Goal: Transaction & Acquisition: Book appointment/travel/reservation

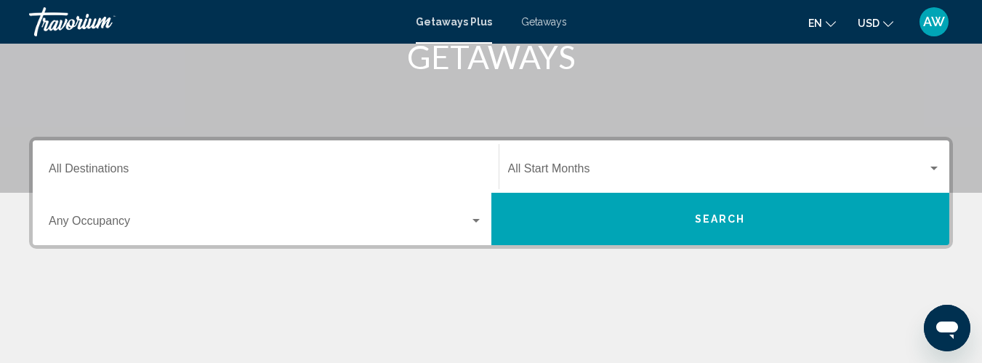
scroll to position [246, 0]
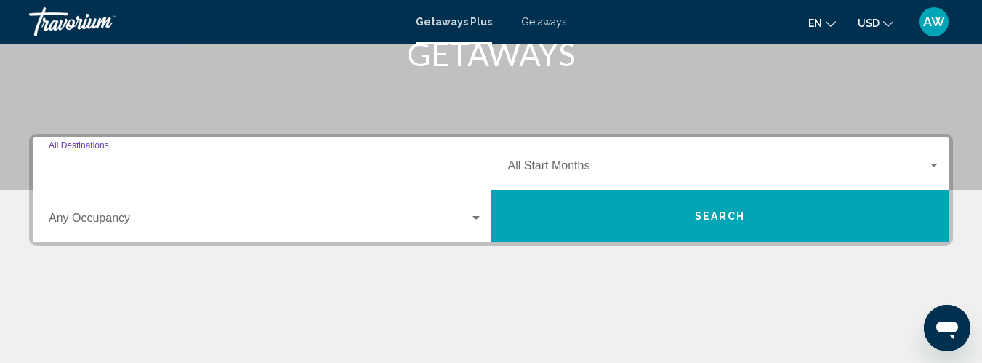
click at [186, 173] on input "Destination All Destinations" at bounding box center [266, 168] width 434 height 13
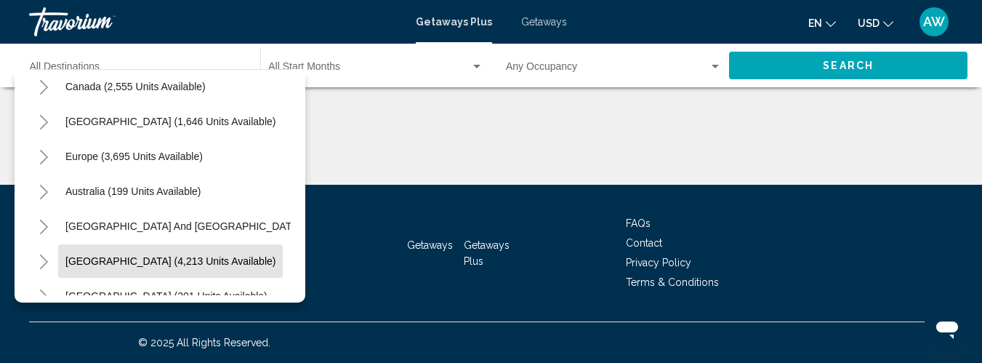
scroll to position [112, 0]
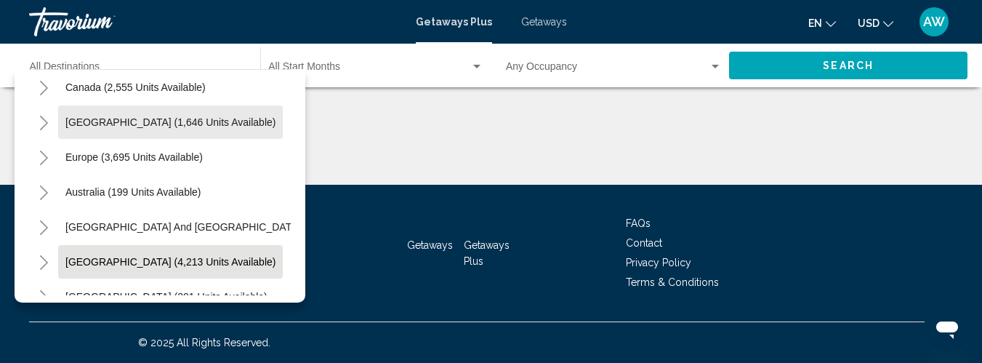
click at [148, 138] on button "[GEOGRAPHIC_DATA] (1,646 units available)" at bounding box center [170, 121] width 225 height 33
type input "**********"
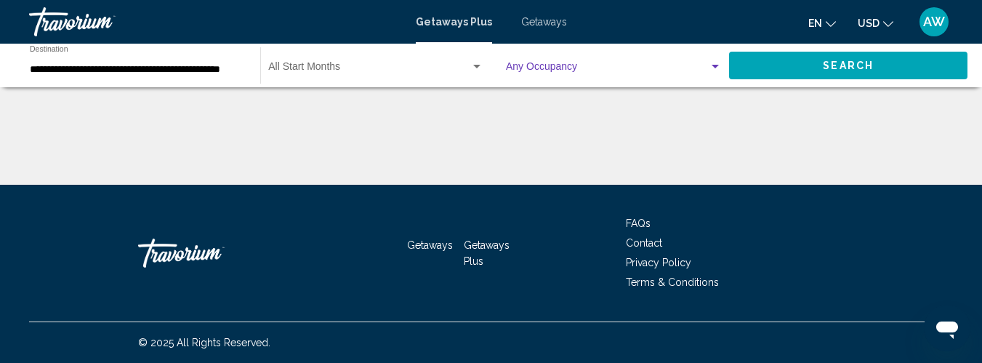
click at [709, 65] on div "Search widget" at bounding box center [715, 67] width 13 height 12
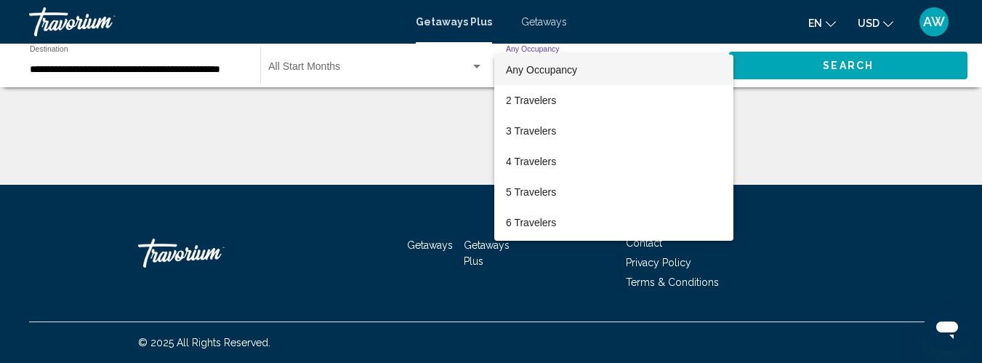
click at [572, 68] on span "Any Occupancy" at bounding box center [541, 70] width 71 height 12
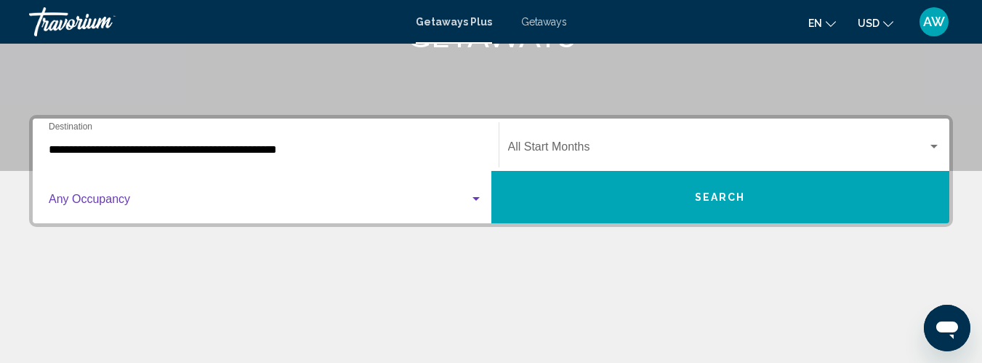
scroll to position [265, 0]
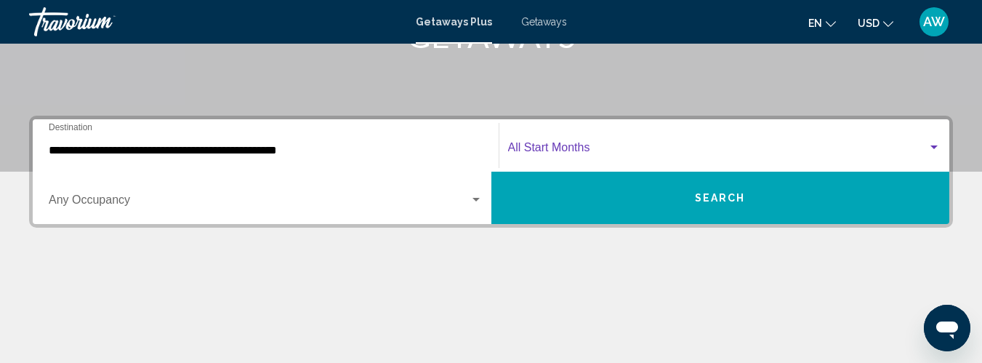
click at [929, 146] on div "Search widget" at bounding box center [933, 148] width 13 height 12
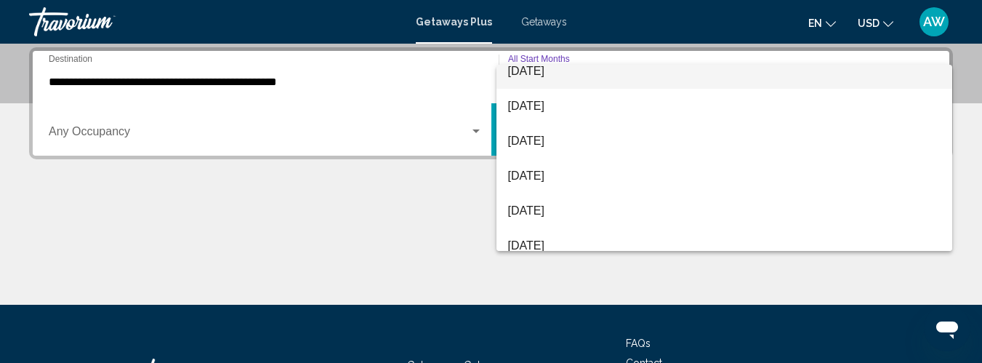
scroll to position [86, 0]
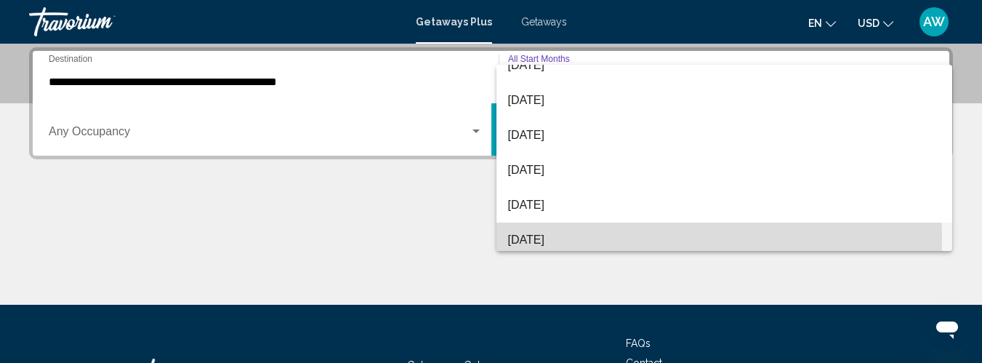
click at [557, 240] on span "[DATE]" at bounding box center [724, 239] width 433 height 35
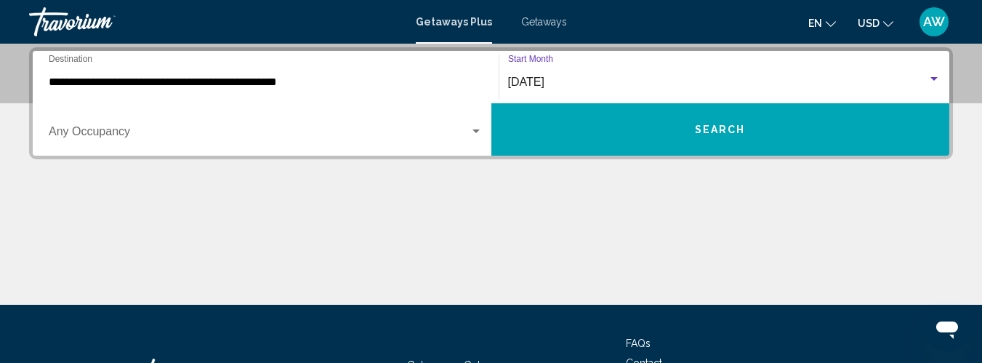
scroll to position [93, 0]
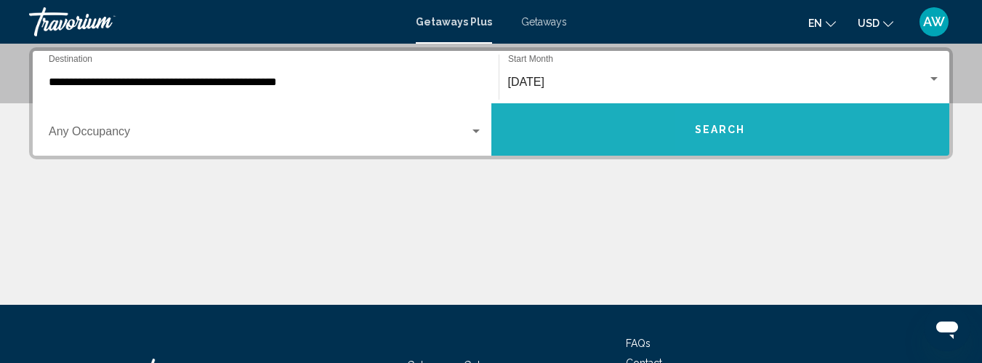
click at [786, 134] on button "Search" at bounding box center [720, 129] width 459 height 52
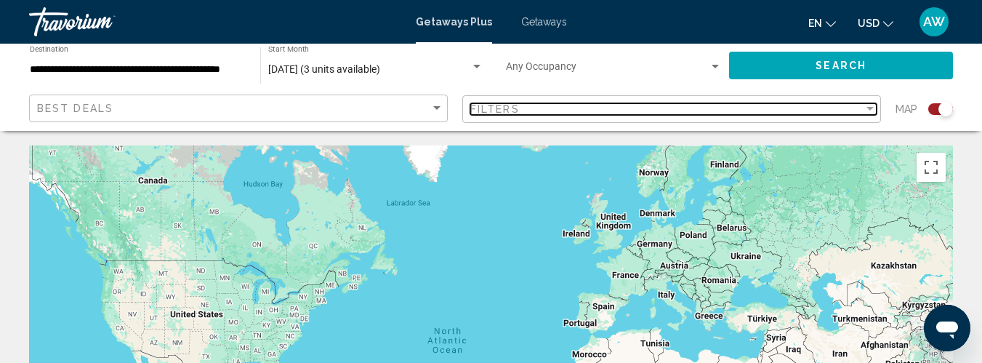
click at [868, 114] on div "Filter" at bounding box center [869, 109] width 13 height 12
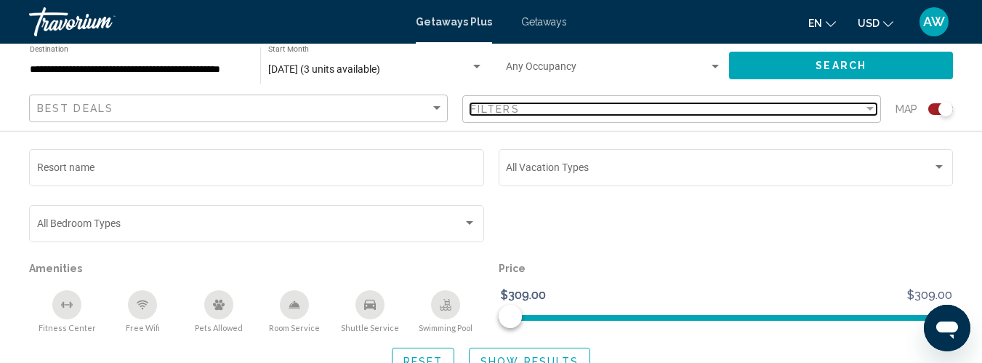
scroll to position [505, 0]
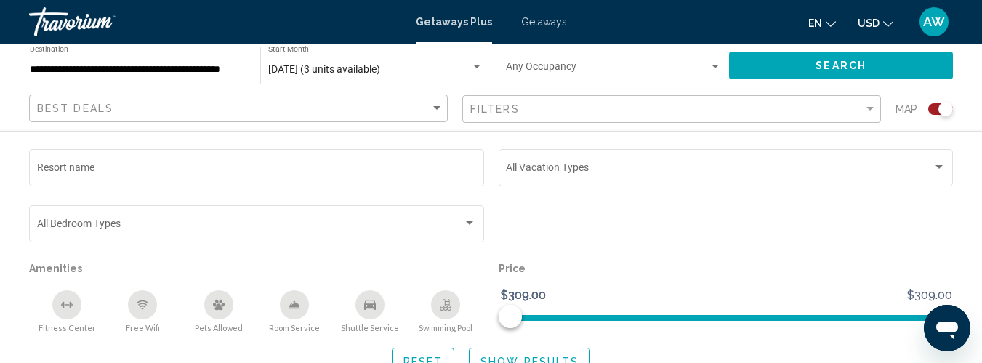
click at [816, 73] on div "Search" at bounding box center [848, 66] width 238 height 44
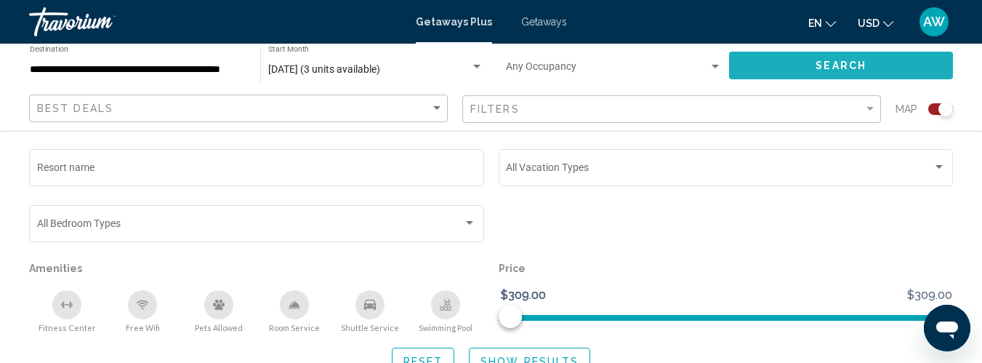
click at [807, 67] on button "Search" at bounding box center [841, 65] width 224 height 27
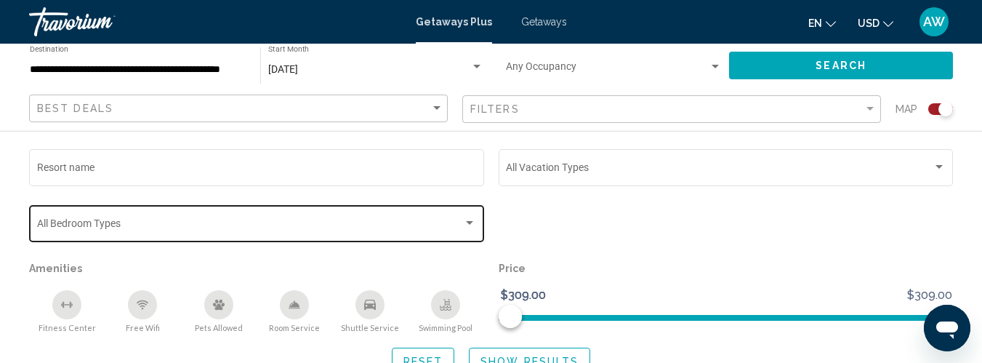
scroll to position [799, 0]
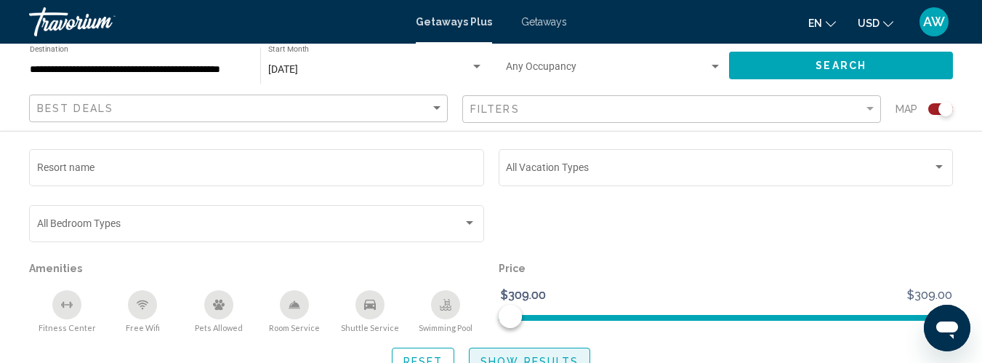
click at [503, 351] on button "Show Results" at bounding box center [529, 360] width 121 height 27
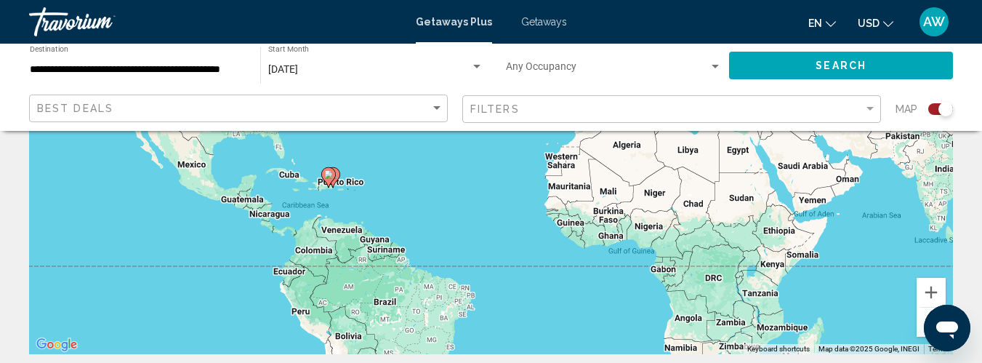
scroll to position [227, 0]
click at [352, 238] on div "To activate drag with keyboard, press Alt + Enter. Once in keyboard drag state,…" at bounding box center [491, 137] width 924 height 436
click at [549, 23] on span "Getaways" at bounding box center [544, 22] width 46 height 12
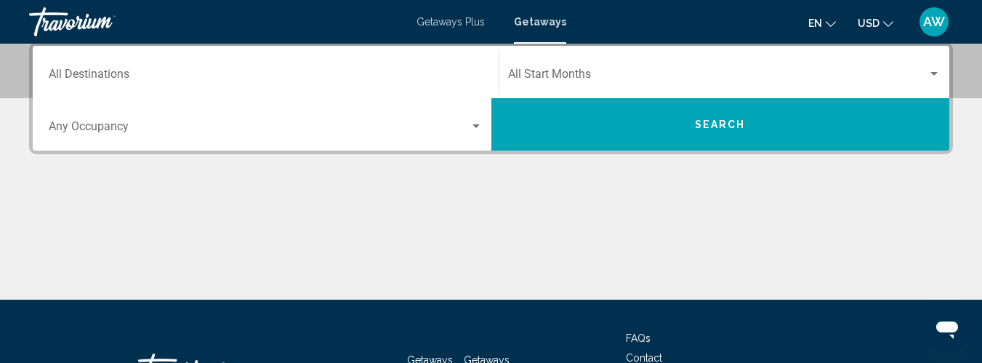
scroll to position [342, 0]
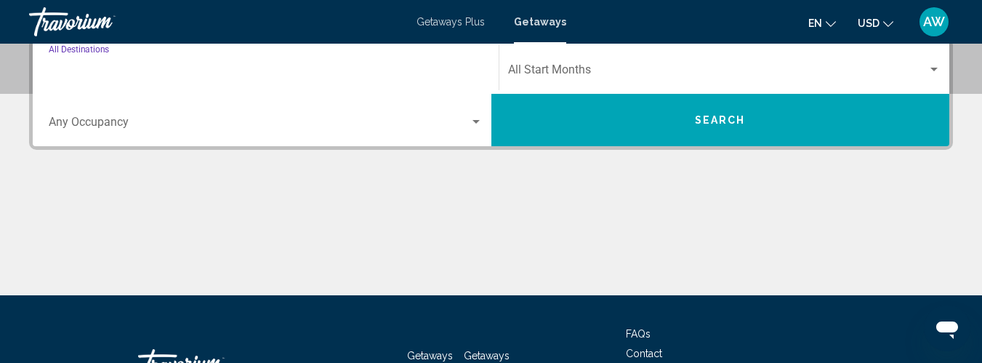
click at [172, 68] on input "Destination All Destinations" at bounding box center [266, 72] width 434 height 13
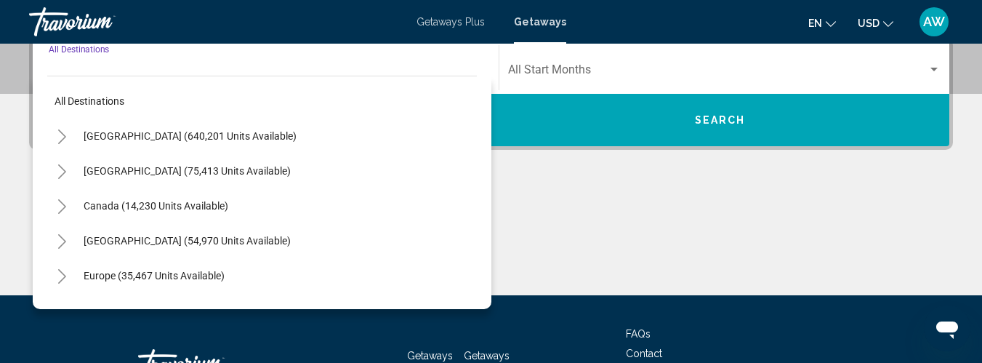
scroll to position [333, 0]
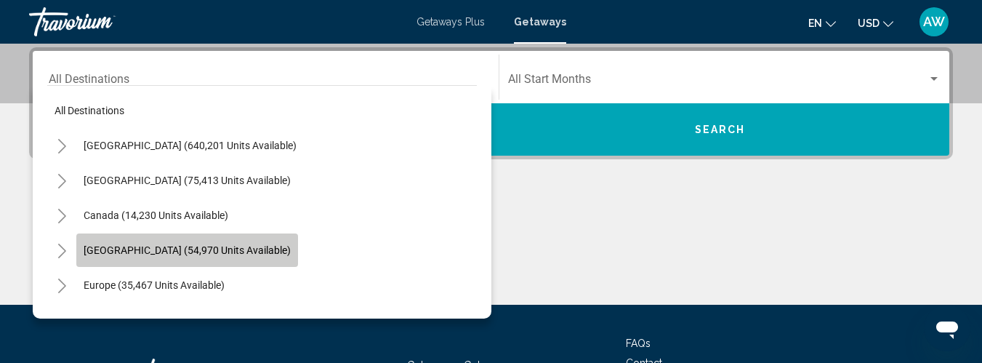
click at [172, 254] on span "[GEOGRAPHIC_DATA] (54,970 units available)" at bounding box center [187, 250] width 207 height 12
type input "**********"
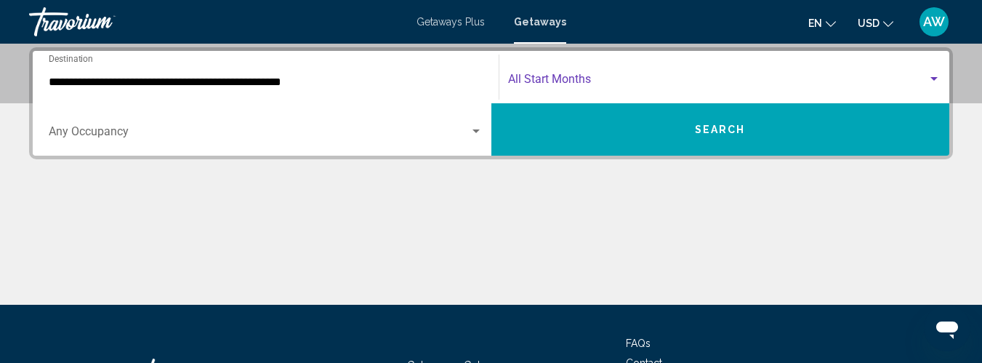
click at [690, 83] on span "Search widget" at bounding box center [718, 82] width 420 height 13
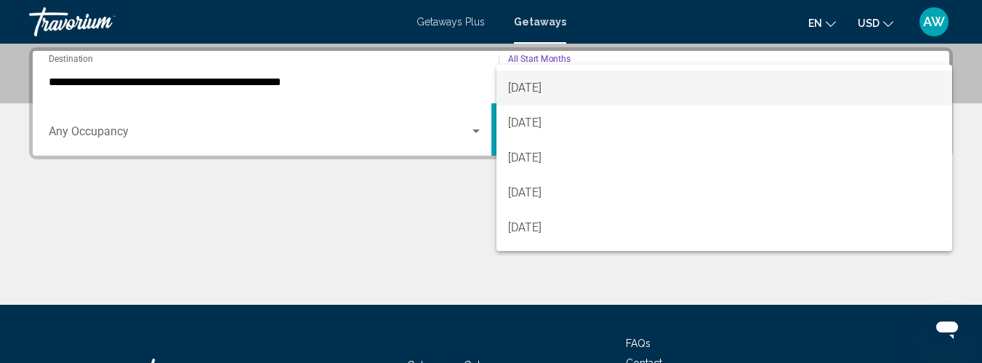
scroll to position [100, 0]
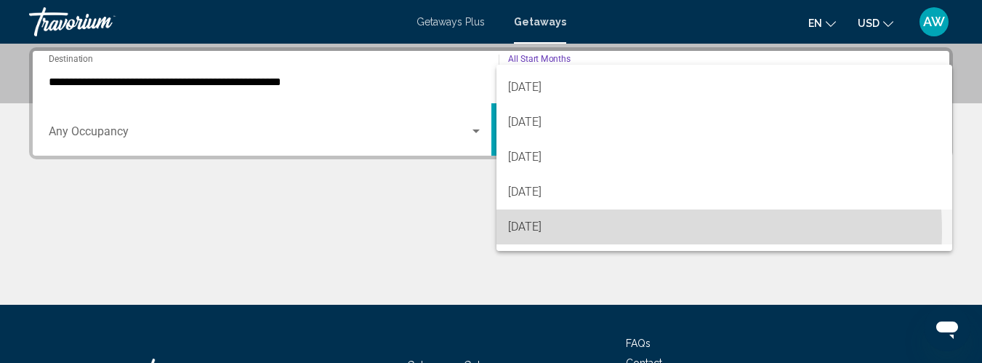
click at [552, 233] on span "[DATE]" at bounding box center [724, 226] width 433 height 35
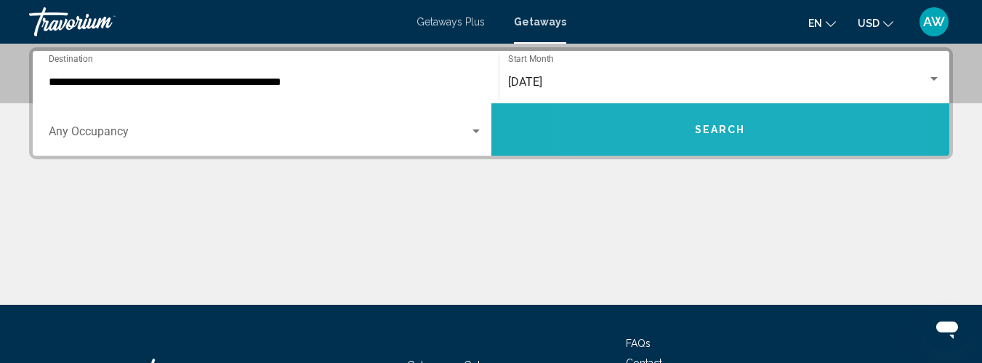
click at [662, 127] on button "Search" at bounding box center [720, 129] width 459 height 52
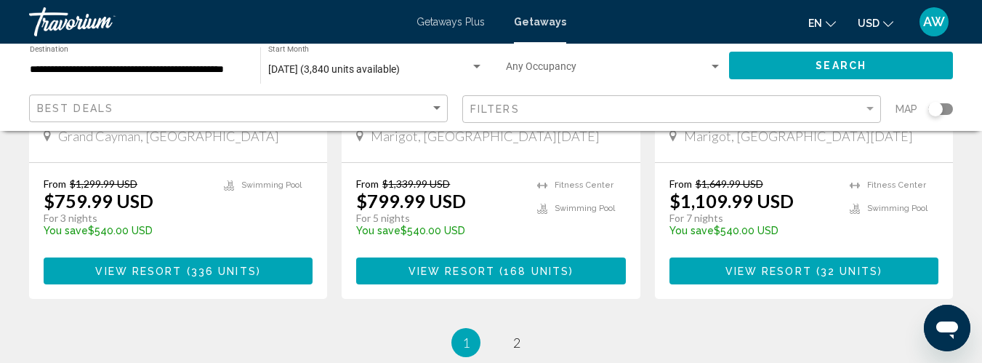
scroll to position [1981, 0]
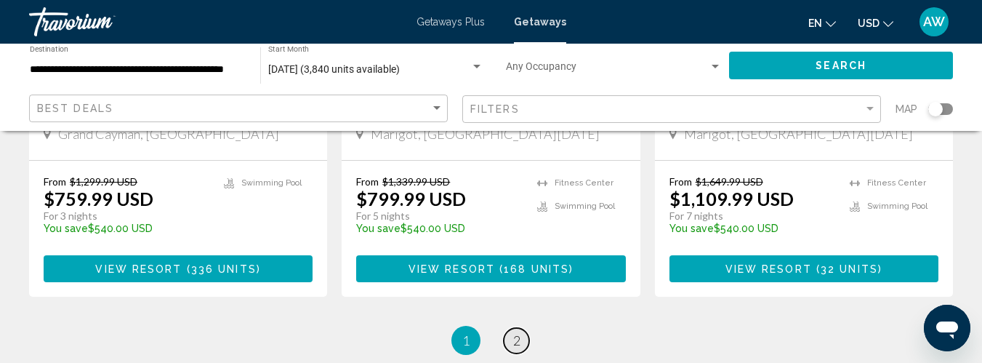
click at [517, 332] on span "2" at bounding box center [516, 340] width 7 height 16
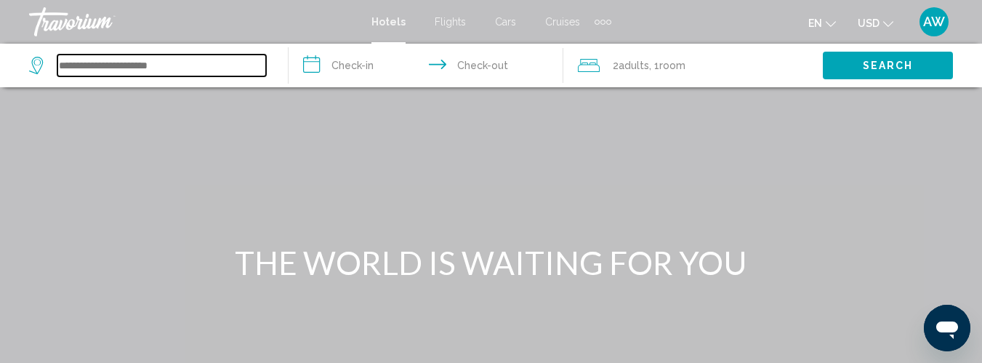
click at [140, 69] on input "Search widget" at bounding box center [161, 66] width 209 height 22
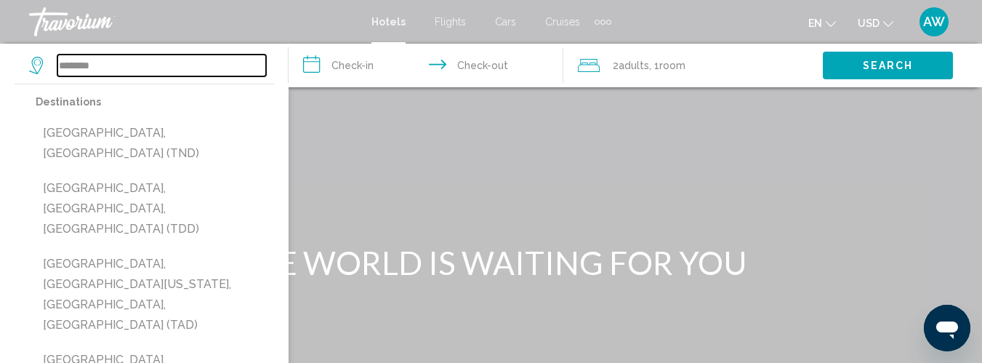
type input "********"
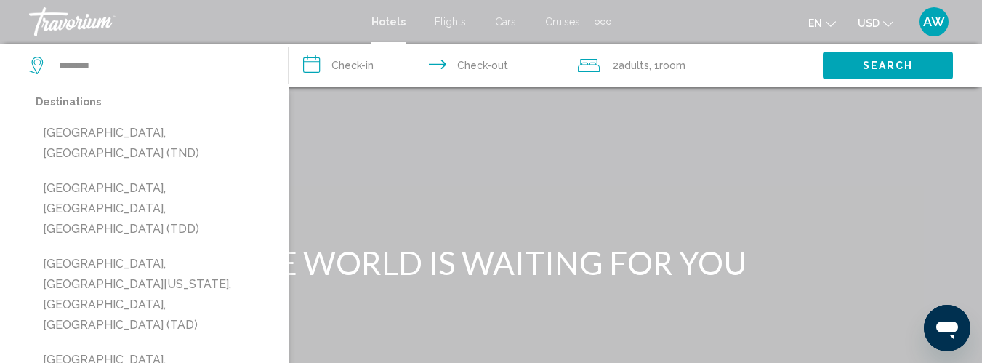
click at [379, 72] on input "**********" at bounding box center [429, 68] width 280 height 48
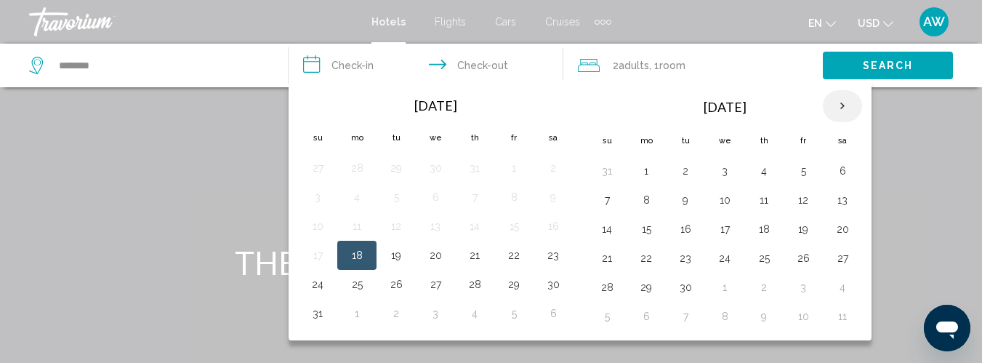
click at [840, 105] on th "Next month" at bounding box center [842, 106] width 39 height 32
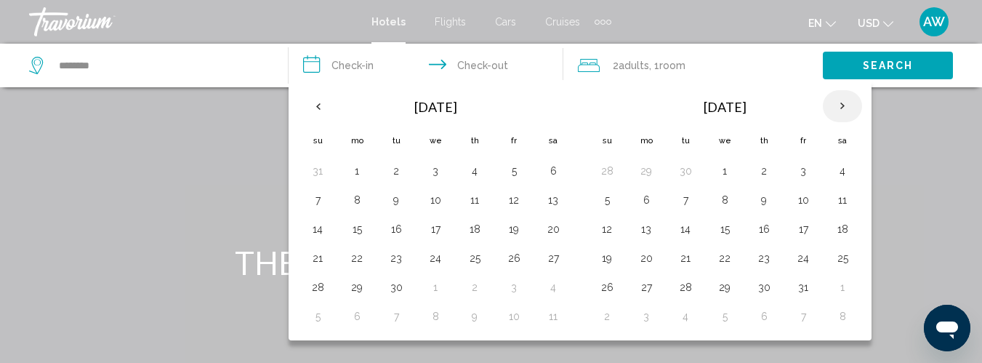
click at [840, 105] on th "Next month" at bounding box center [842, 106] width 39 height 32
click at [799, 233] on button "13" at bounding box center [802, 229] width 23 height 20
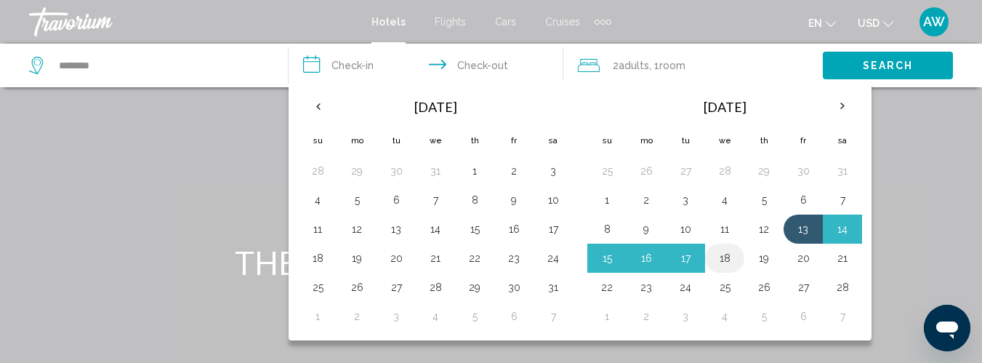
click at [725, 259] on button "18" at bounding box center [724, 258] width 23 height 20
type input "**********"
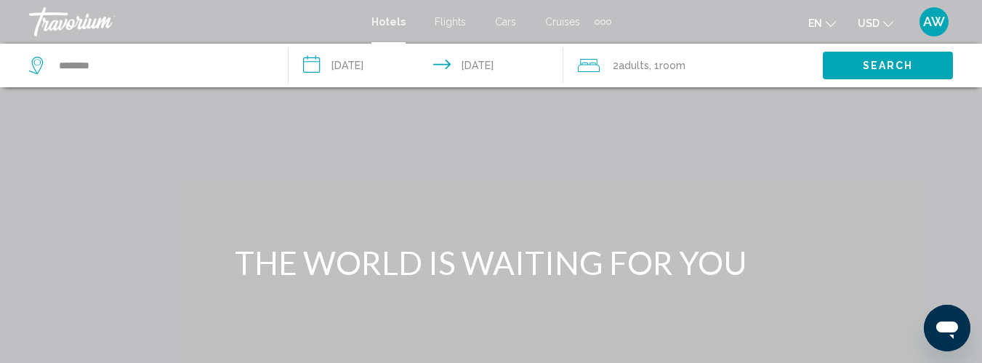
click at [876, 65] on span "Search" at bounding box center [888, 66] width 51 height 12
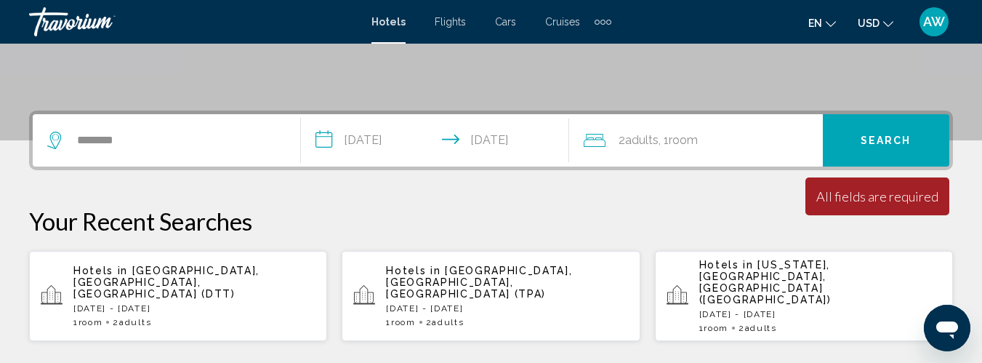
scroll to position [295, 0]
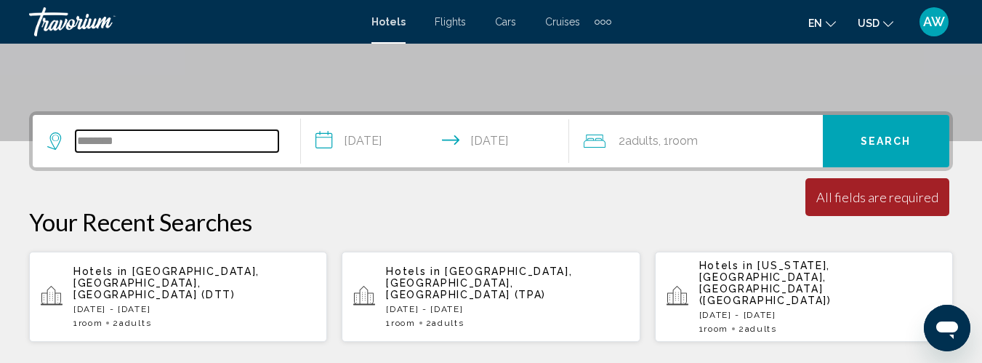
click at [132, 145] on input "********" at bounding box center [177, 141] width 203 height 22
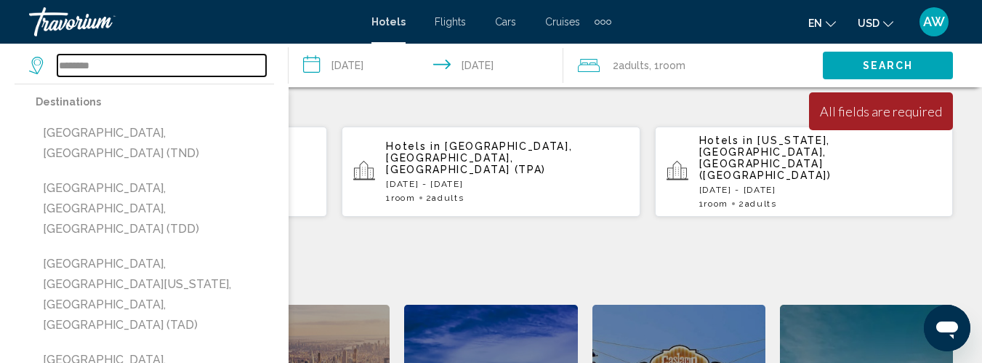
scroll to position [419, 0]
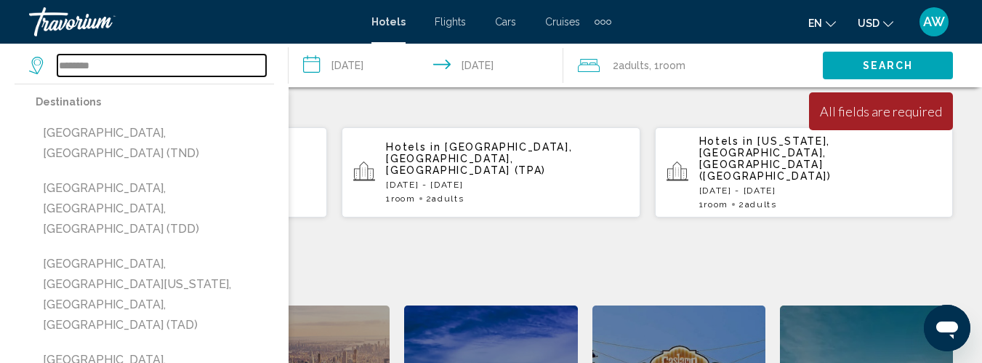
type input "**********"
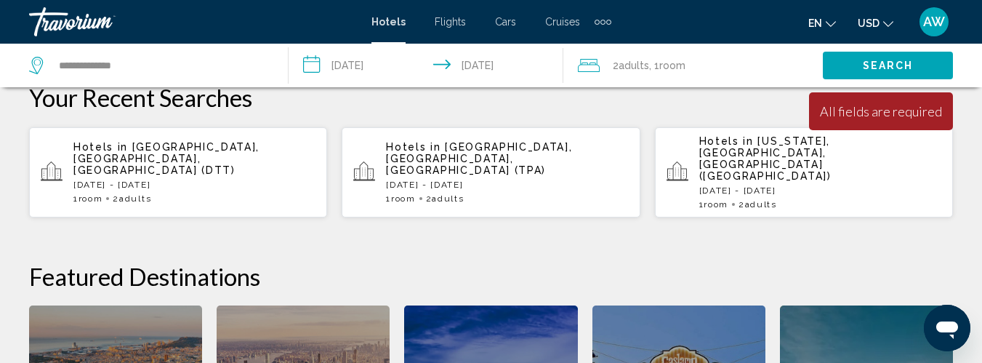
click at [890, 70] on span "Search" at bounding box center [888, 66] width 51 height 12
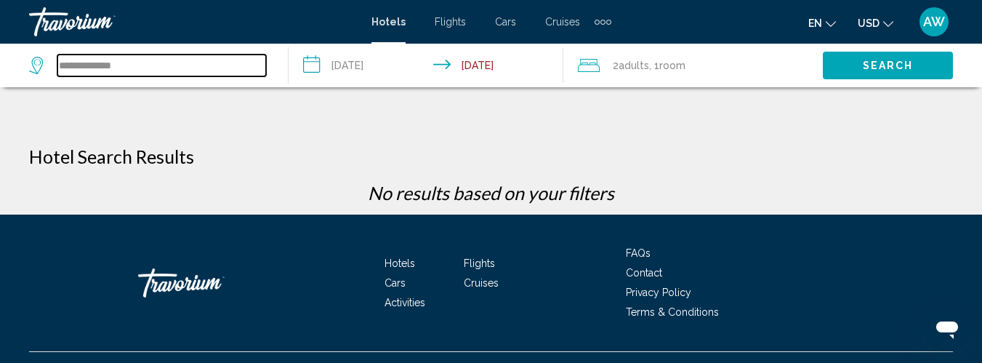
click at [222, 66] on input "**********" at bounding box center [161, 66] width 209 height 22
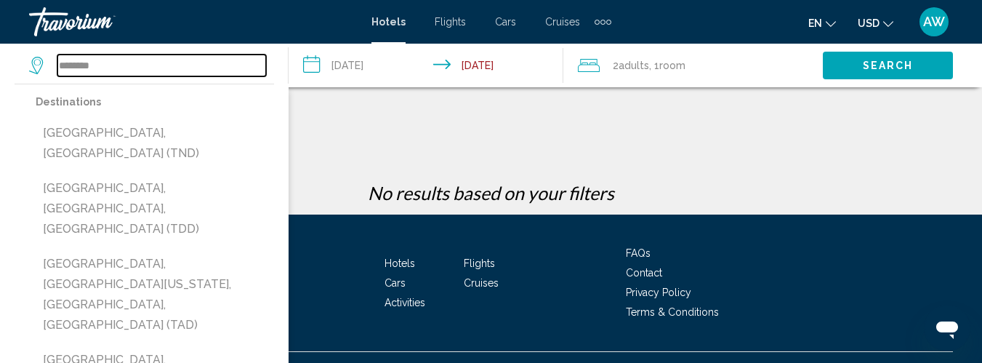
scroll to position [30, 0]
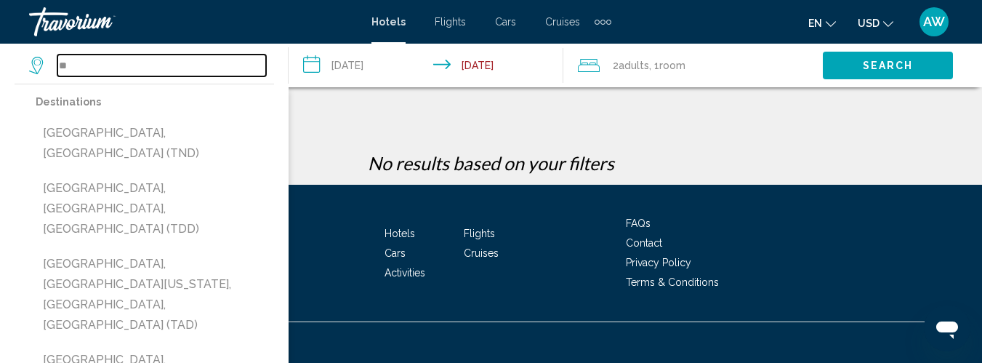
type input "*"
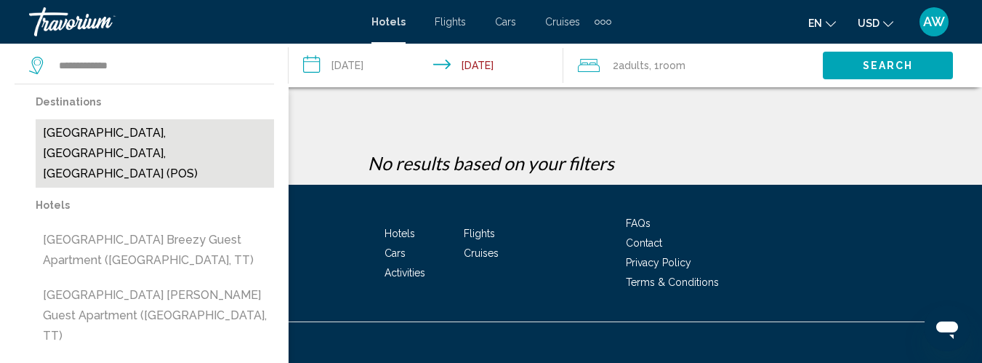
click at [99, 151] on button "Port Of Spain, Trinidad, Trinidad and Tobago (POS)" at bounding box center [155, 153] width 238 height 68
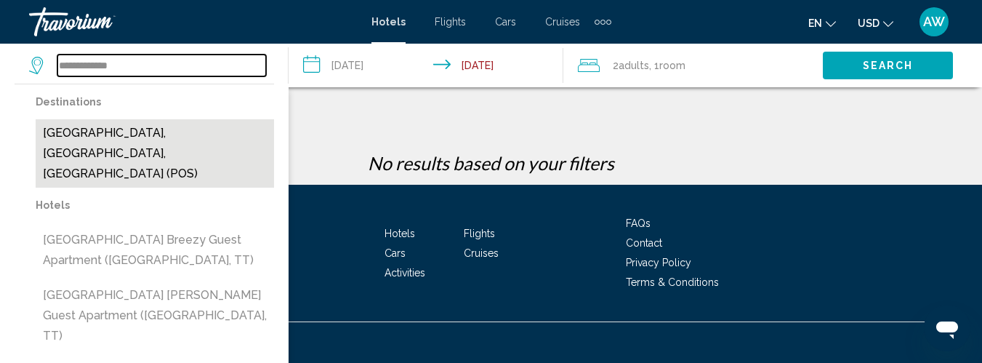
type input "**********"
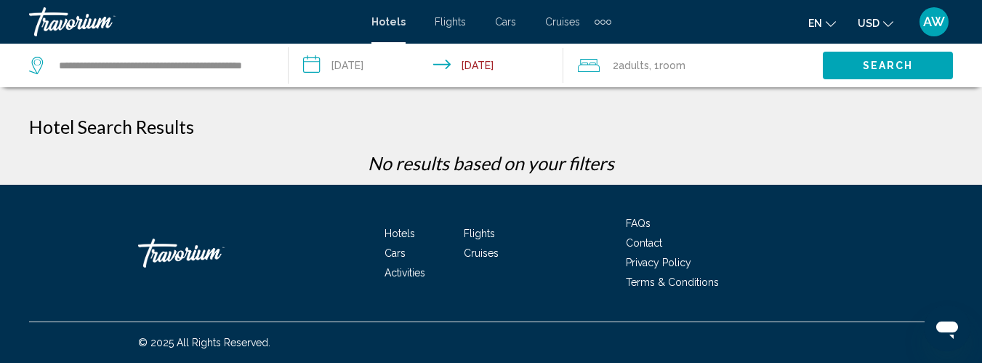
click at [877, 68] on span "Search" at bounding box center [888, 66] width 51 height 12
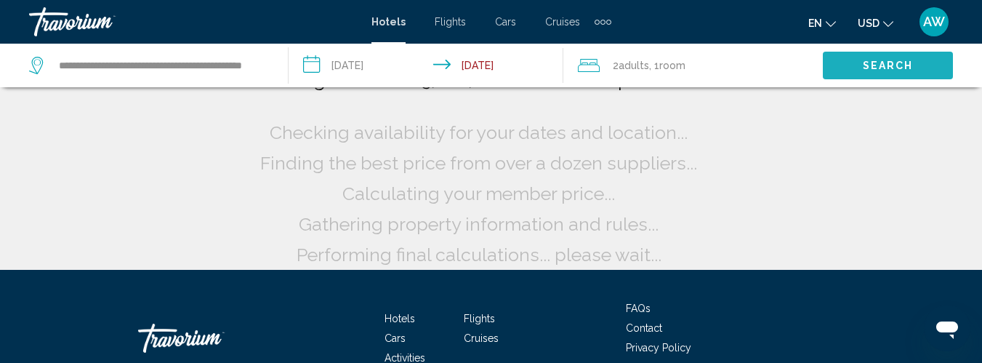
scroll to position [0, 0]
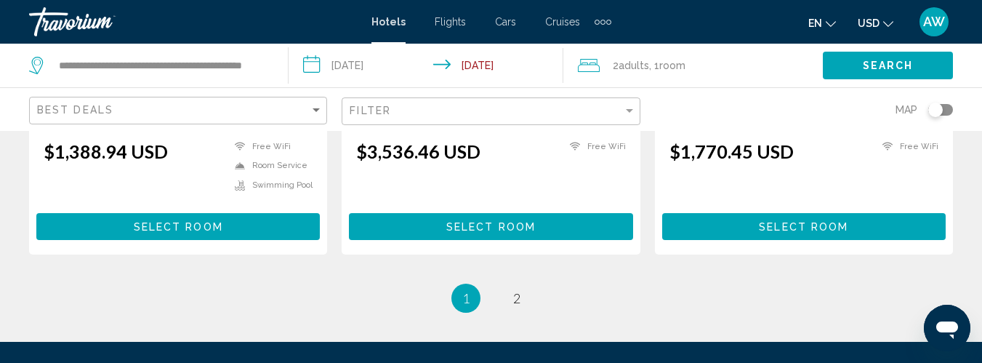
scroll to position [2058, 0]
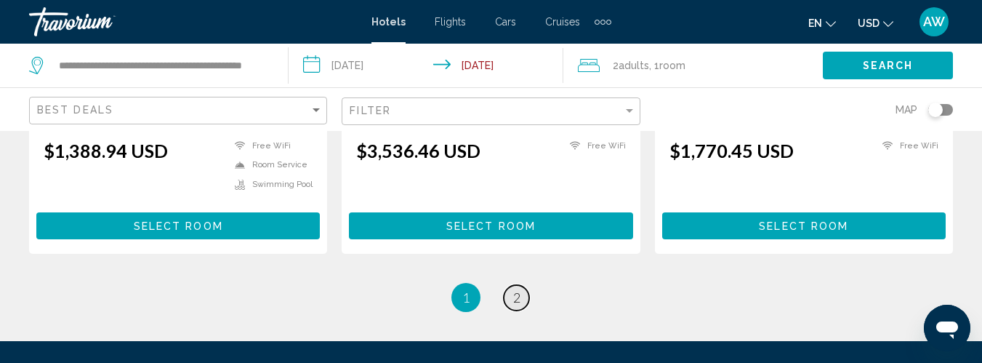
click at [513, 289] on span "2" at bounding box center [516, 297] width 7 height 16
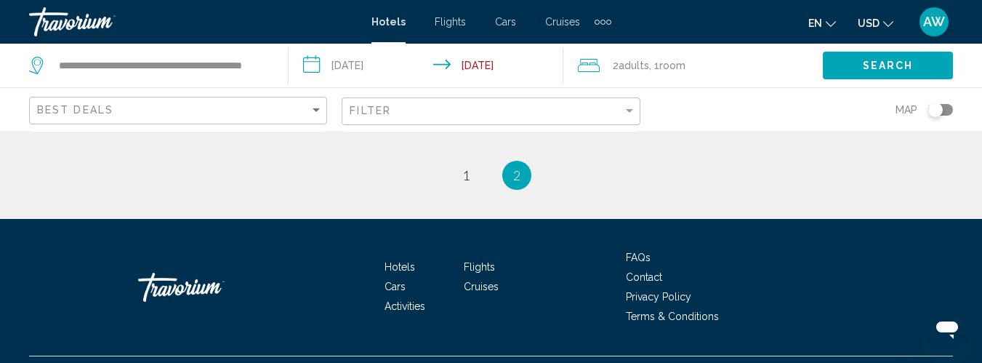
scroll to position [1068, 0]
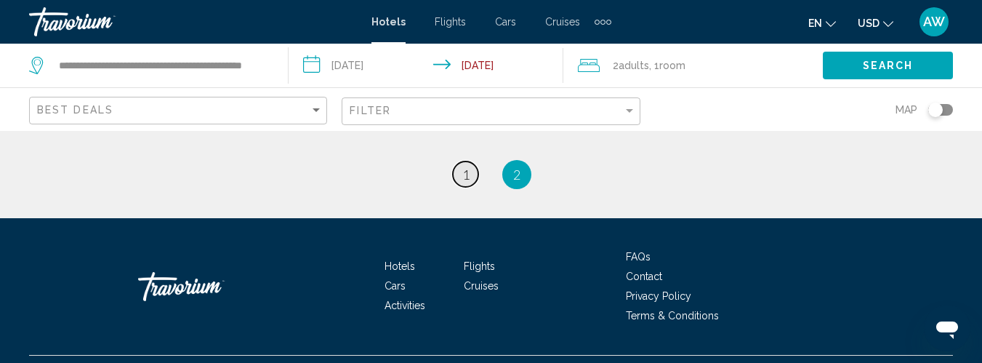
click at [466, 166] on span "1" at bounding box center [465, 174] width 7 height 16
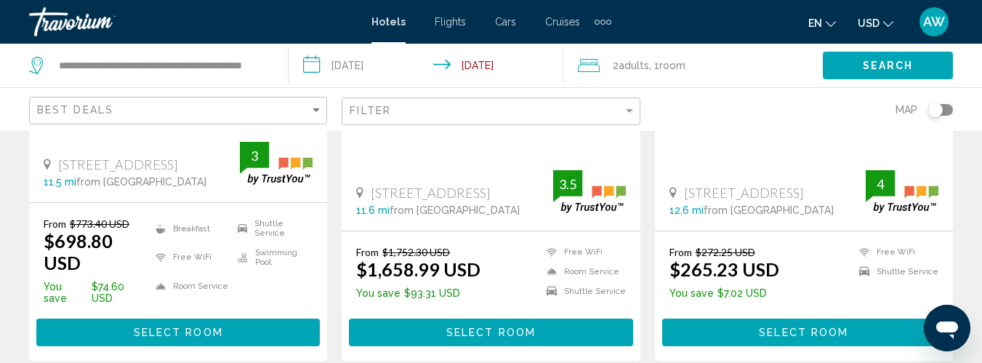
scroll to position [340, 0]
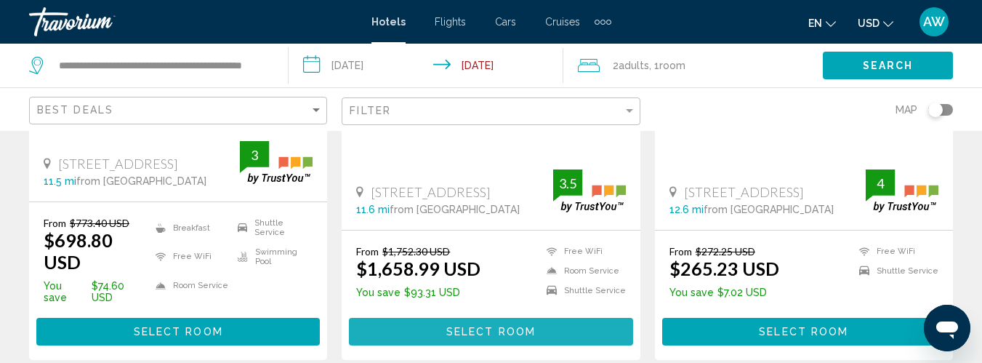
click at [478, 326] on span "Select Room" at bounding box center [490, 332] width 89 height 12
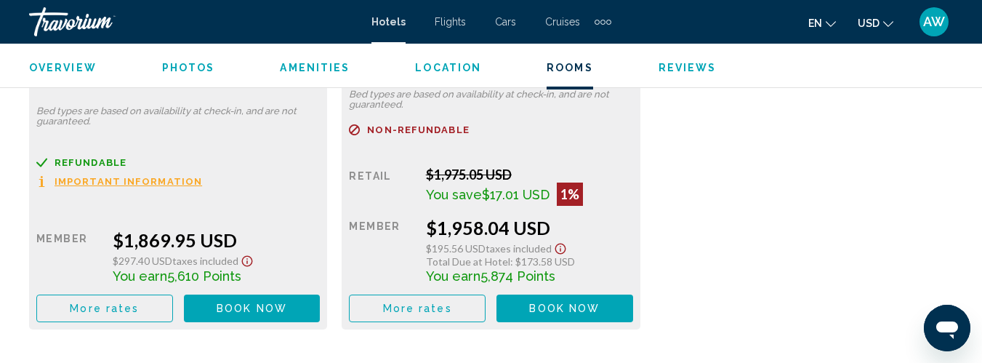
scroll to position [2948, 0]
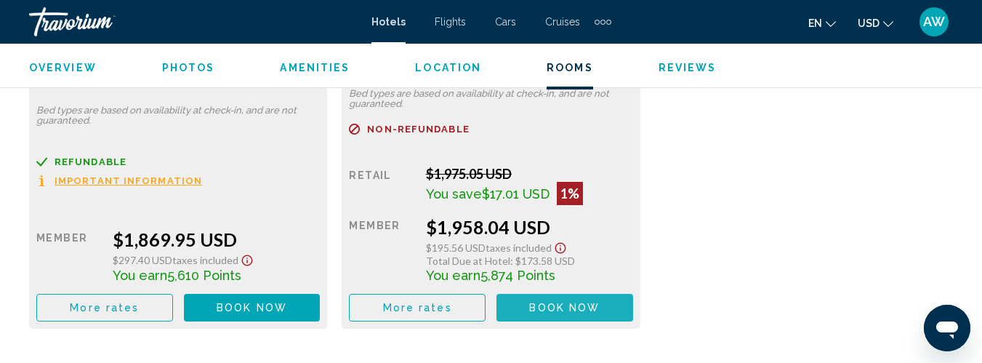
click at [550, 302] on span "Book now" at bounding box center [564, 308] width 70 height 12
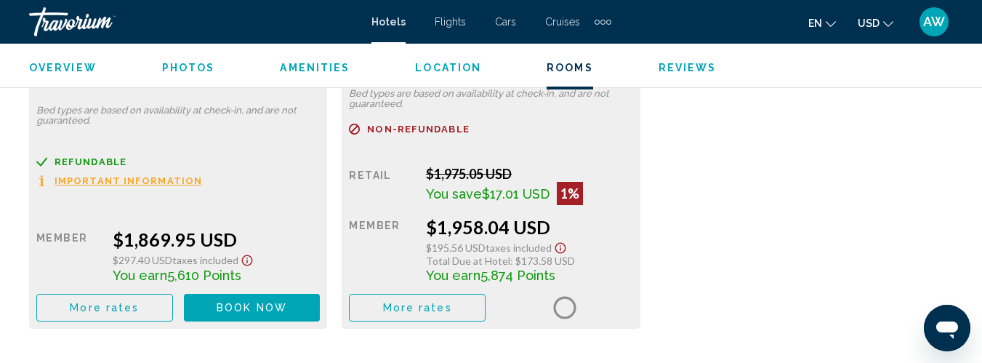
click at [550, 299] on div "Main content" at bounding box center [564, 307] width 137 height 27
